Goal: Task Accomplishment & Management: Manage account settings

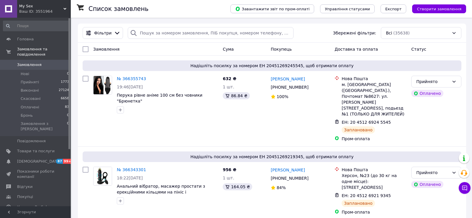
click at [38, 65] on span "Замовлення" at bounding box center [29, 64] width 24 height 5
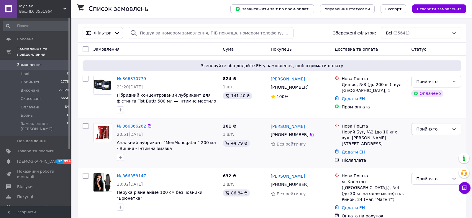
click at [131, 126] on link "№ 366366262" at bounding box center [131, 126] width 29 height 5
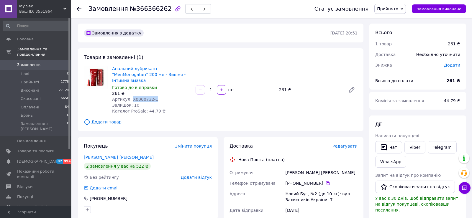
drag, startPoint x: 155, startPoint y: 91, endPoint x: 131, endPoint y: 93, distance: 23.9
click at [131, 96] on div "Артикул: X0000732-1" at bounding box center [151, 99] width 79 height 6
copy span "X0000732-1"
click at [342, 144] on span "Редагувати" at bounding box center [344, 146] width 25 height 5
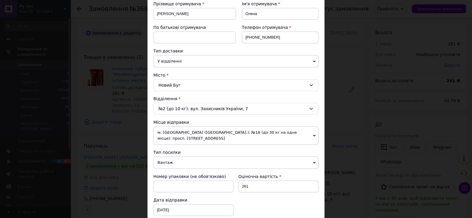
scroll to position [239, 0]
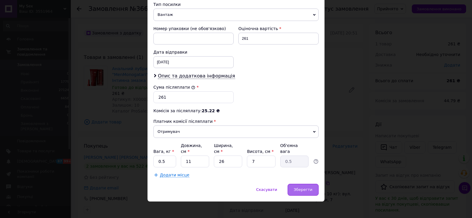
click at [295, 187] on span "Зберегти" at bounding box center [303, 189] width 19 height 4
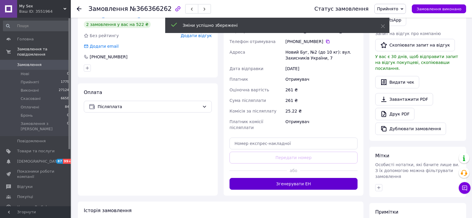
scroll to position [149, 0]
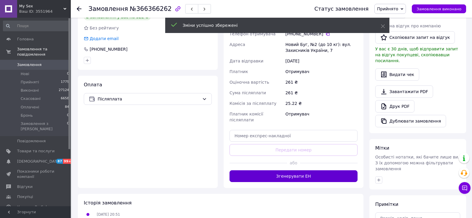
click at [275, 170] on button "Згенерувати ЕН" at bounding box center [293, 176] width 128 height 12
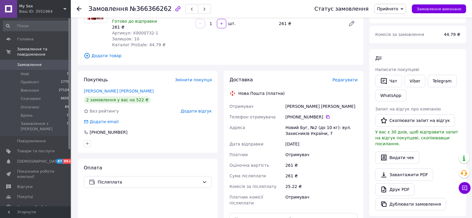
scroll to position [65, 0]
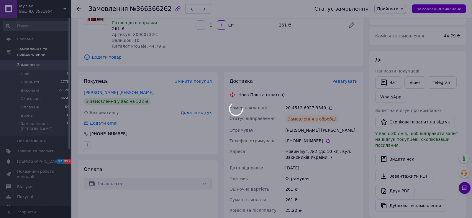
click at [329, 99] on div at bounding box center [236, 109] width 472 height 218
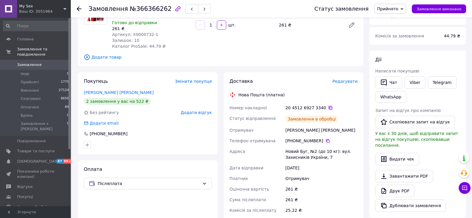
click at [328, 106] on icon at bounding box center [330, 108] width 5 height 5
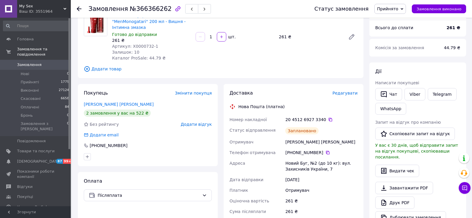
scroll to position [46, 0]
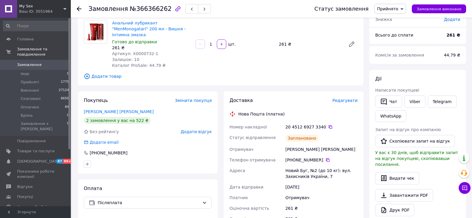
click at [48, 65] on span "Замовлення" at bounding box center [35, 64] width 37 height 5
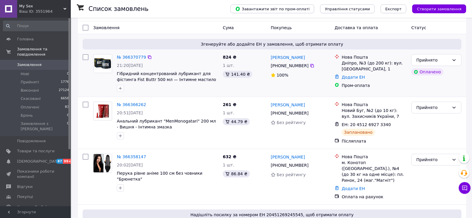
scroll to position [30, 0]
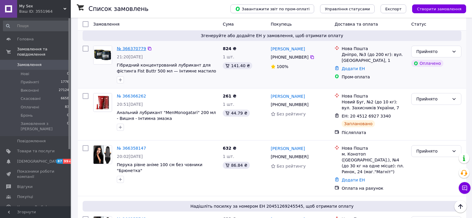
click at [134, 46] on link "№ 366370779" at bounding box center [131, 48] width 29 height 5
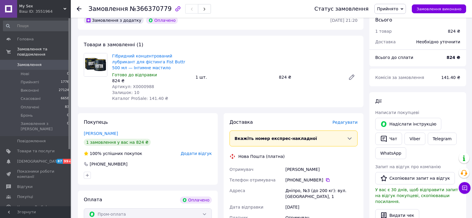
click at [143, 86] on span "Артикул: X0000988" at bounding box center [133, 86] width 42 height 5
copy span "X0000988"
click at [340, 122] on span "Редагувати" at bounding box center [344, 122] width 25 height 5
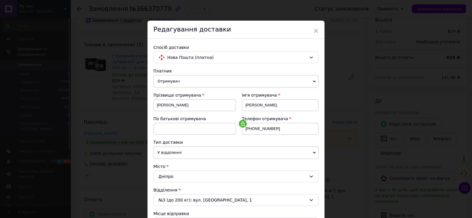
scroll to position [182, 0]
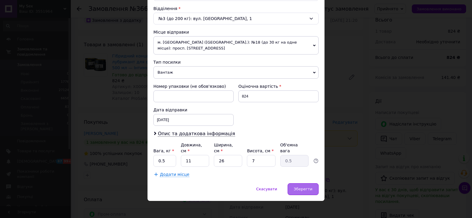
click at [305, 187] on span "Зберегти" at bounding box center [303, 189] width 19 height 4
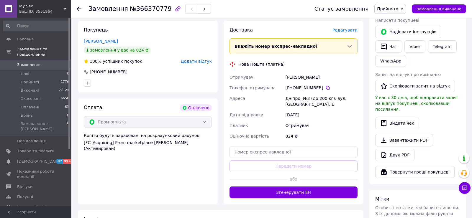
scroll to position [123, 0]
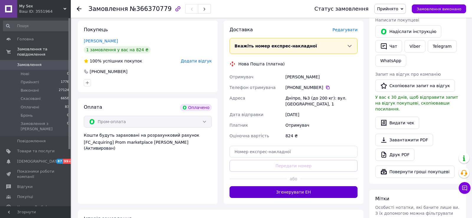
click at [292, 192] on button "Згенерувати ЕН" at bounding box center [293, 192] width 128 height 12
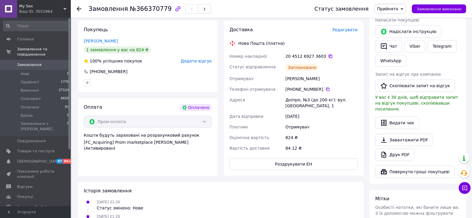
click at [328, 56] on icon at bounding box center [330, 56] width 5 height 5
click at [40, 65] on span "Замовлення" at bounding box center [35, 64] width 37 height 5
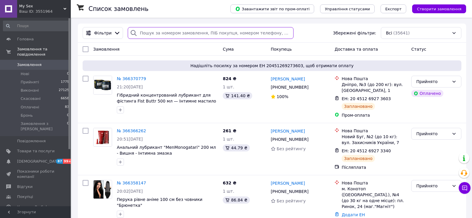
click at [173, 33] on input "search" at bounding box center [211, 33] width 166 height 12
paste input "366358147"
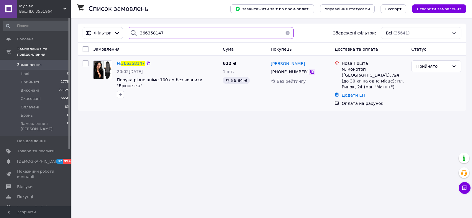
type input "366358147"
click at [310, 72] on icon at bounding box center [312, 72] width 5 height 5
click at [45, 63] on span "Замовлення" at bounding box center [35, 64] width 37 height 5
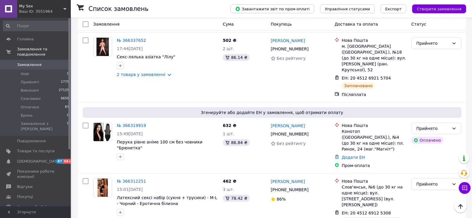
scroll to position [434, 0]
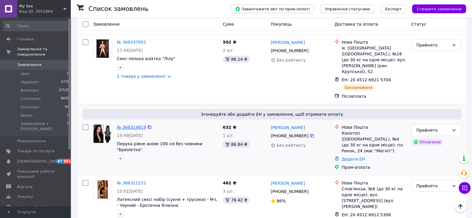
click at [131, 125] on link "№ 366319919" at bounding box center [131, 127] width 29 height 5
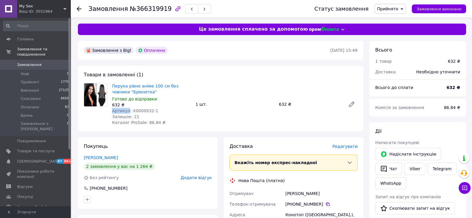
drag, startPoint x: 159, startPoint y: 107, endPoint x: 131, endPoint y: 109, distance: 27.8
click at [131, 109] on div "Перука рівне аніме 100 см без човники "Брюнетка" Готово до відправки 632 ₴ Арти…" at bounding box center [151, 104] width 83 height 45
click at [142, 109] on span "Артикул: X0000932-1" at bounding box center [135, 110] width 46 height 5
drag, startPoint x: 156, startPoint y: 110, endPoint x: 131, endPoint y: 110, distance: 24.8
click at [131, 110] on div "Артикул: X0000932-1" at bounding box center [151, 111] width 79 height 6
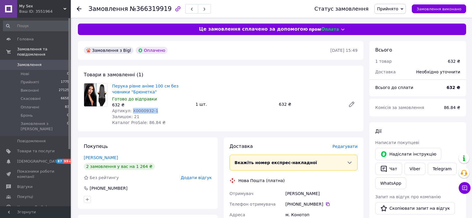
copy span "X0000932-1"
click at [344, 144] on div "Редагувати" at bounding box center [344, 147] width 25 height 6
click at [342, 146] on span "Редагувати" at bounding box center [344, 146] width 25 height 5
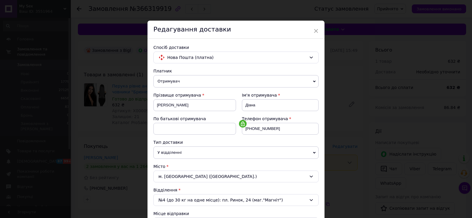
scroll to position [182, 0]
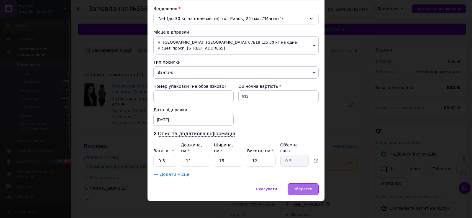
click at [300, 183] on div "Зберегти" at bounding box center [302, 189] width 31 height 12
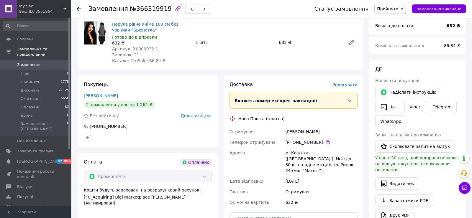
scroll to position [101, 0]
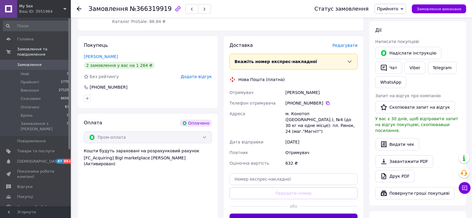
click at [290, 215] on button "Згенерувати ЕН" at bounding box center [293, 220] width 128 height 12
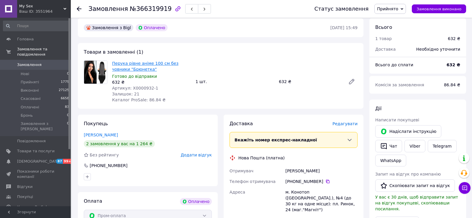
scroll to position [16, 0]
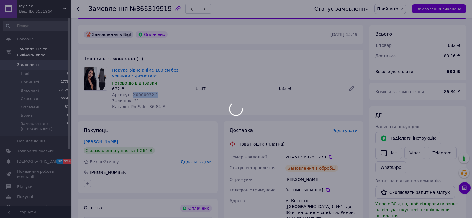
drag, startPoint x: 158, startPoint y: 95, endPoint x: 131, endPoint y: 95, distance: 26.8
click at [131, 95] on div at bounding box center [236, 109] width 472 height 218
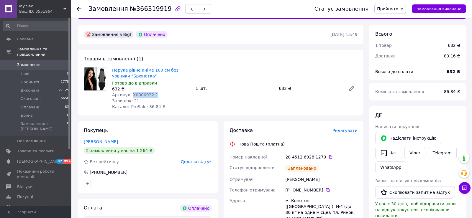
drag, startPoint x: 158, startPoint y: 92, endPoint x: 131, endPoint y: 96, distance: 27.1
click at [131, 96] on div "Артикул: X0000932-1" at bounding box center [151, 95] width 79 height 6
copy span "X0000932-1"
click at [328, 158] on icon at bounding box center [330, 157] width 4 height 4
click at [108, 141] on link "Ковальчук Діана" at bounding box center [101, 141] width 34 height 5
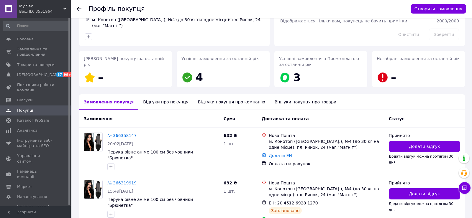
scroll to position [88, 0]
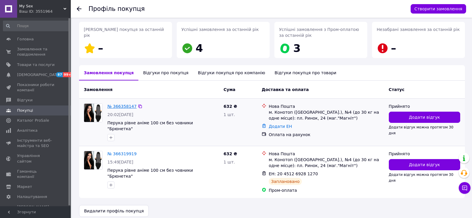
click at [121, 104] on link "№ 366358147" at bounding box center [121, 106] width 29 height 5
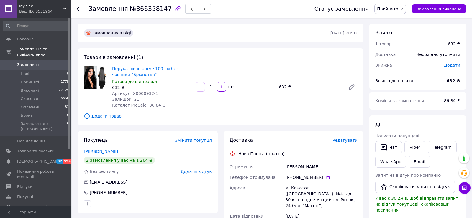
click at [391, 9] on span "Прийнято" at bounding box center [387, 8] width 21 height 5
click at [387, 30] on li "Скасовано" at bounding box center [389, 29] width 31 height 9
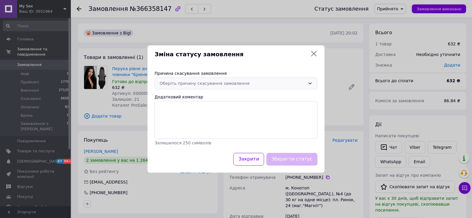
click at [205, 82] on div "Оберіть причину скасування замовлення" at bounding box center [232, 83] width 146 height 6
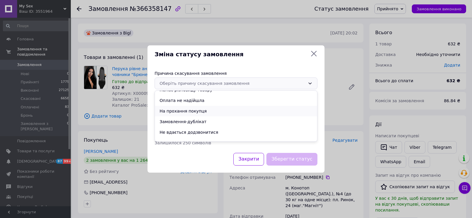
scroll to position [24, 0]
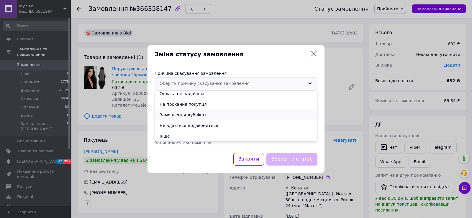
click at [192, 117] on li "Замовлення-дублікат" at bounding box center [236, 115] width 162 height 11
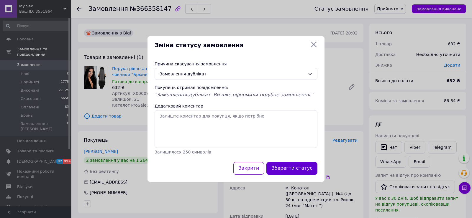
click at [301, 166] on button "Зберегти статус" at bounding box center [291, 168] width 51 height 13
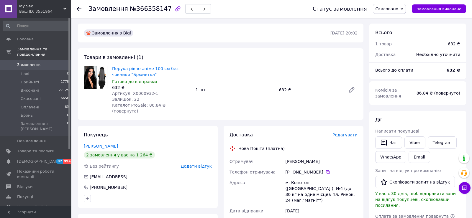
click at [44, 63] on span "Замовлення" at bounding box center [35, 64] width 37 height 5
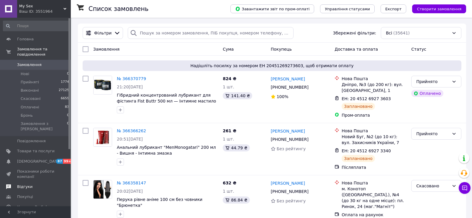
click at [28, 184] on span "Відгуки" at bounding box center [24, 186] width 15 height 5
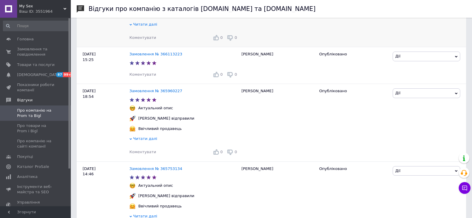
scroll to position [75, 0]
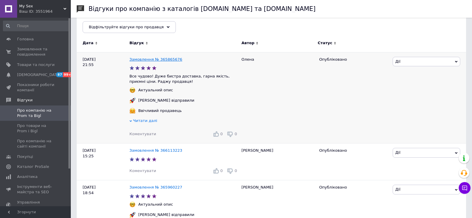
click at [158, 57] on link "Замовлення № 365865676" at bounding box center [155, 59] width 53 height 4
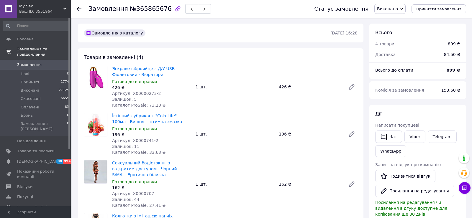
click at [34, 52] on span "Замовлення та повідомлення" at bounding box center [44, 52] width 54 height 11
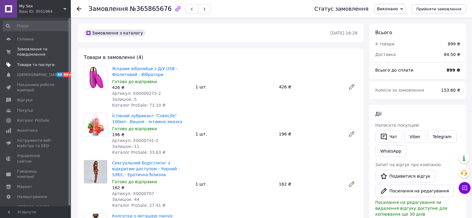
click at [30, 64] on span "Товари та послуги" at bounding box center [35, 64] width 37 height 5
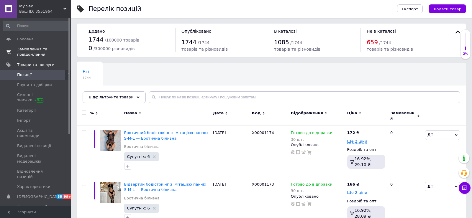
click at [28, 51] on span "Замовлення та повідомлення" at bounding box center [35, 52] width 37 height 11
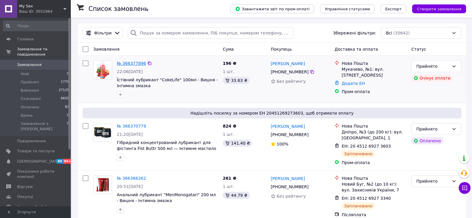
click at [138, 63] on link "№ 366377896" at bounding box center [131, 63] width 29 height 5
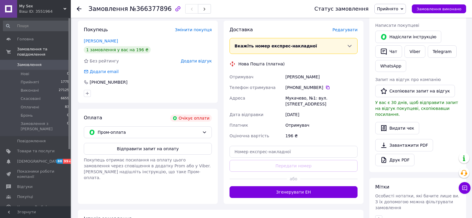
scroll to position [114, 0]
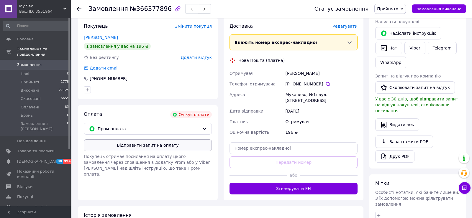
click at [151, 144] on button "Відправити запит на оплату" at bounding box center [148, 145] width 128 height 12
click at [46, 67] on span "Замовлення" at bounding box center [35, 64] width 37 height 5
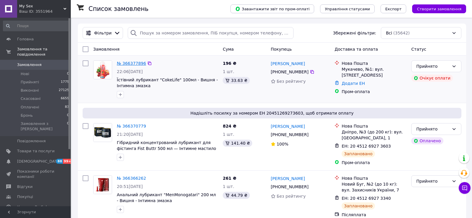
click at [133, 63] on link "№ 366377896" at bounding box center [131, 63] width 29 height 5
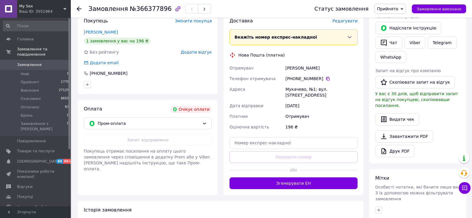
scroll to position [134, 0]
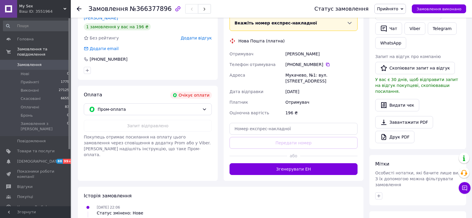
click at [40, 65] on span "Замовлення" at bounding box center [35, 64] width 37 height 5
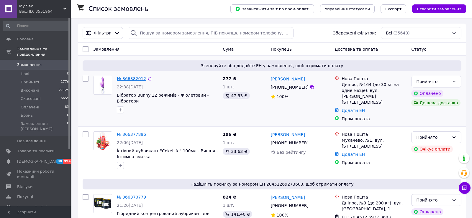
click at [129, 78] on link "№ 366382012" at bounding box center [131, 78] width 29 height 5
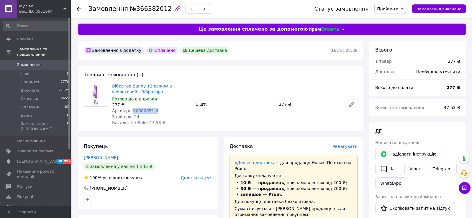
drag, startPoint x: 155, startPoint y: 112, endPoint x: 131, endPoint y: 111, distance: 23.6
click at [131, 111] on div "Артикул: X0000051-4" at bounding box center [151, 111] width 79 height 6
copy span "X0000051-4"
click at [352, 147] on span "Редагувати" at bounding box center [344, 146] width 25 height 5
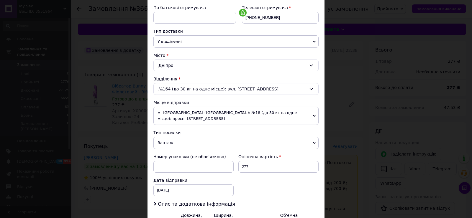
scroll to position [182, 0]
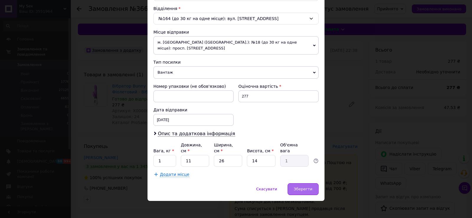
click at [304, 183] on div "Зберегти" at bounding box center [302, 189] width 31 height 12
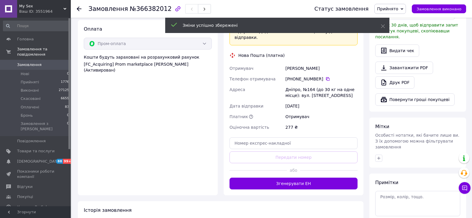
scroll to position [210, 0]
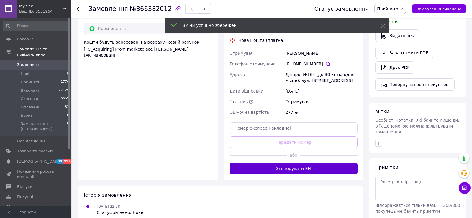
click at [299, 165] on button "Згенерувати ЕН" at bounding box center [293, 169] width 128 height 12
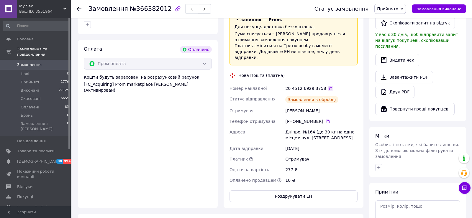
scroll to position [163, 0]
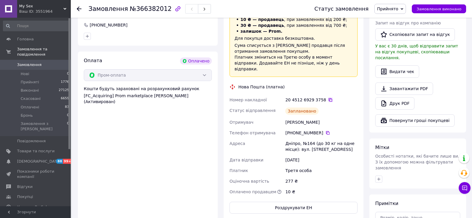
click at [328, 98] on icon at bounding box center [330, 100] width 5 height 5
click at [37, 62] on span "Замовлення" at bounding box center [29, 64] width 24 height 5
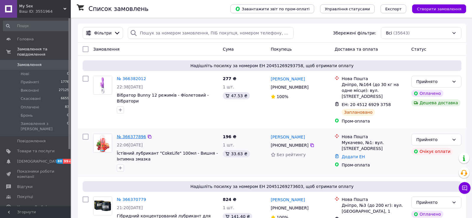
click at [138, 134] on link "№ 366377896" at bounding box center [131, 136] width 29 height 5
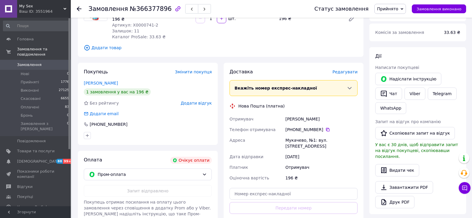
scroll to position [22, 0]
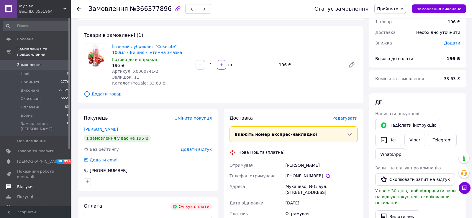
click at [23, 184] on span "Відгуки" at bounding box center [24, 186] width 15 height 5
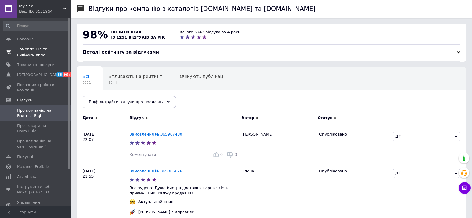
click at [38, 50] on span "Замовлення та повідомлення" at bounding box center [35, 52] width 37 height 11
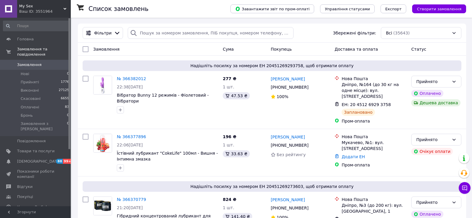
click at [44, 65] on span "Замовлення" at bounding box center [35, 64] width 37 height 5
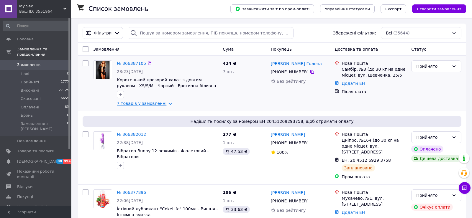
click at [143, 101] on link "7 товарів у замовленні" at bounding box center [142, 103] width 50 height 5
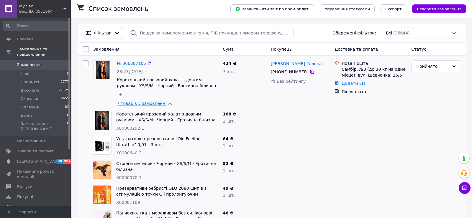
click at [143, 101] on link "7 товарів у замовленні" at bounding box center [142, 103] width 50 height 5
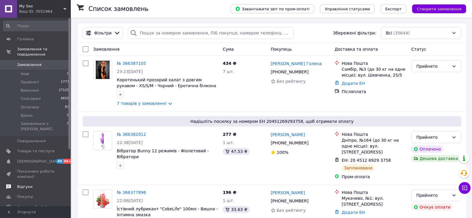
click at [27, 184] on span "Відгуки" at bounding box center [24, 186] width 15 height 5
